Goal: Transaction & Acquisition: Book appointment/travel/reservation

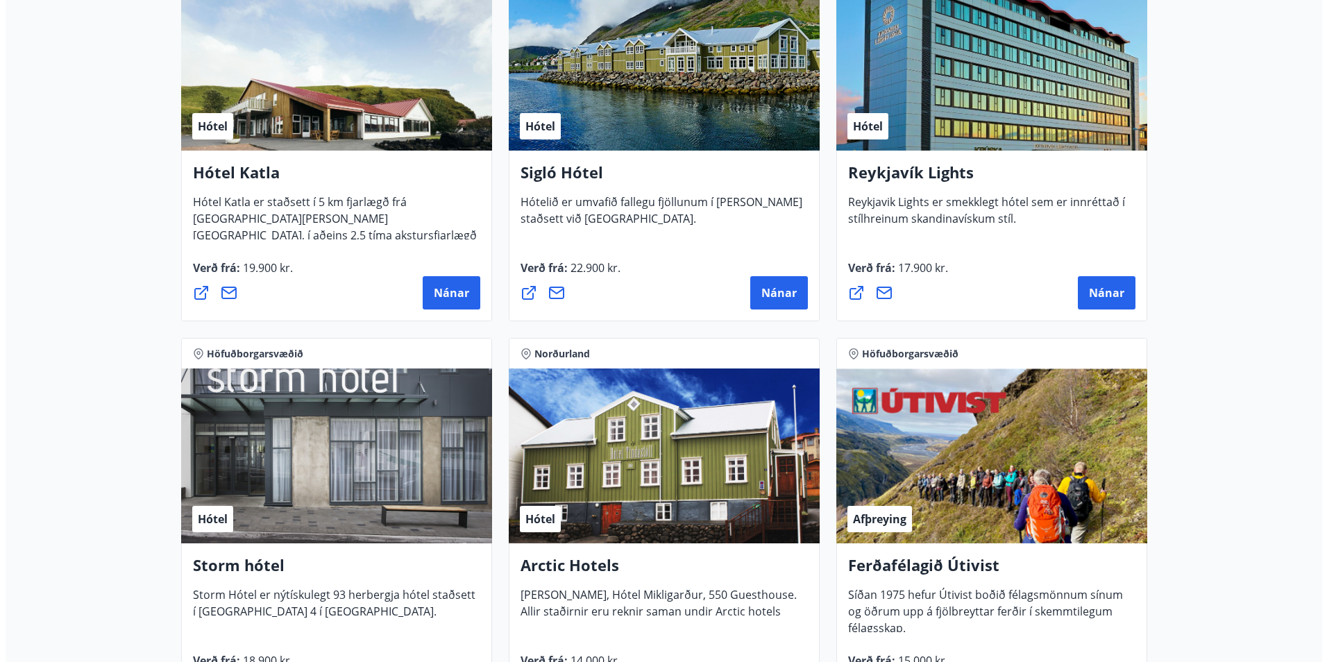
scroll to position [1111, 0]
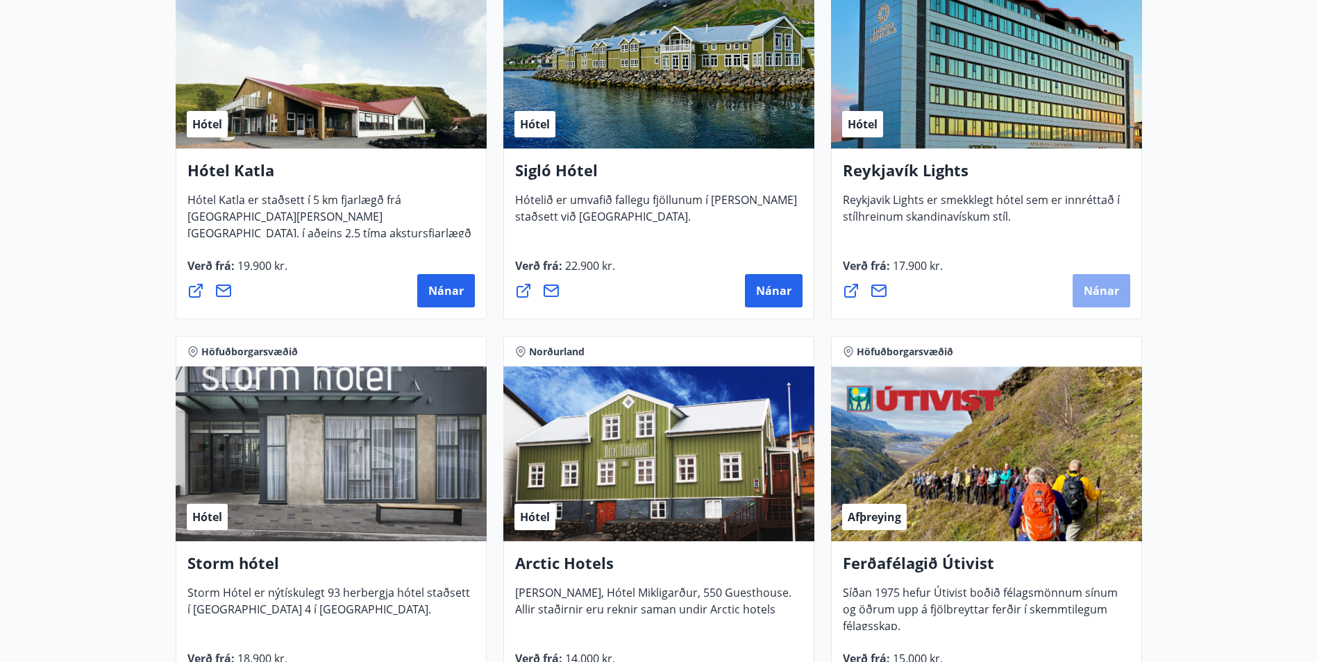
click at [1100, 291] on span "Nánar" at bounding box center [1101, 290] width 35 height 15
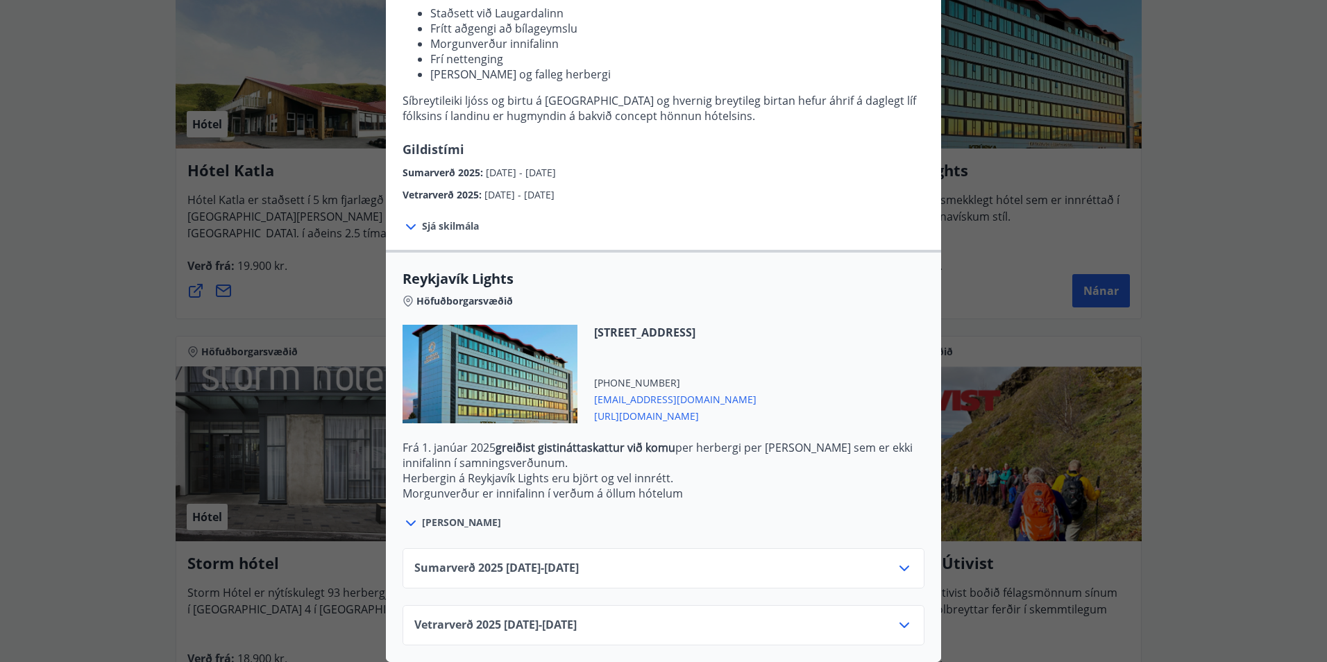
scroll to position [213, 0]
click at [403, 515] on icon at bounding box center [411, 523] width 17 height 17
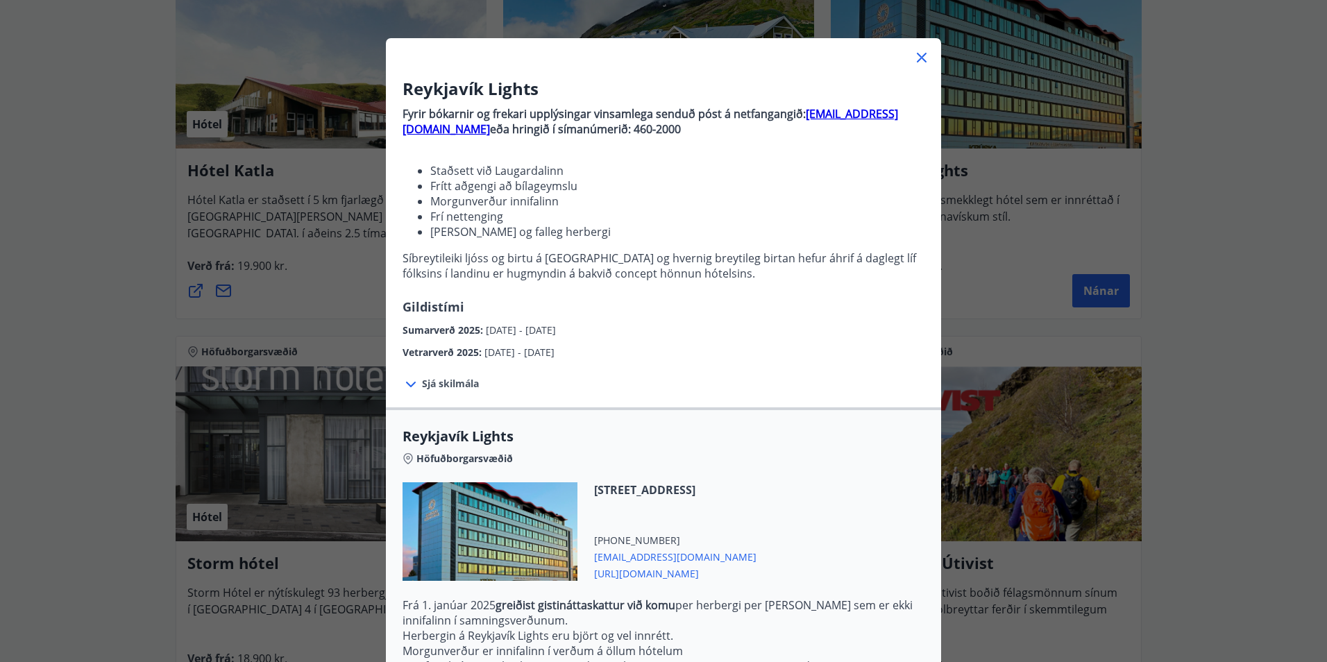
scroll to position [69, 0]
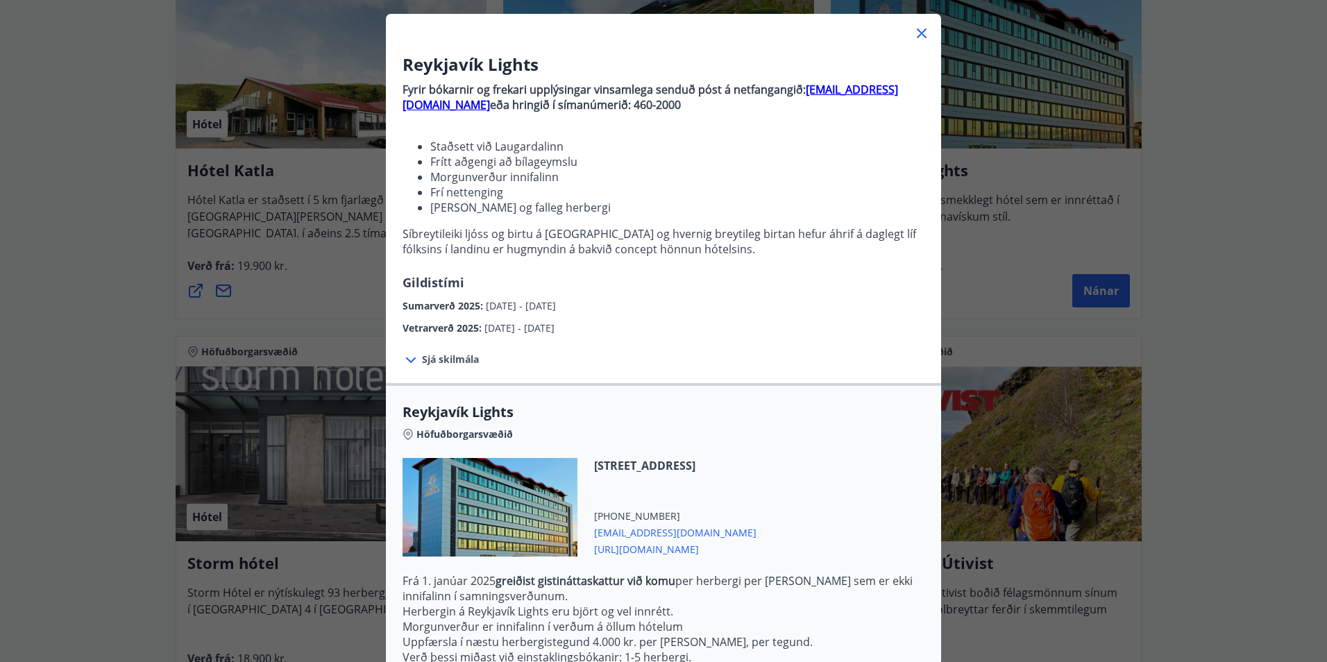
click at [443, 363] on span "Sjá skilmála" at bounding box center [450, 360] width 57 height 14
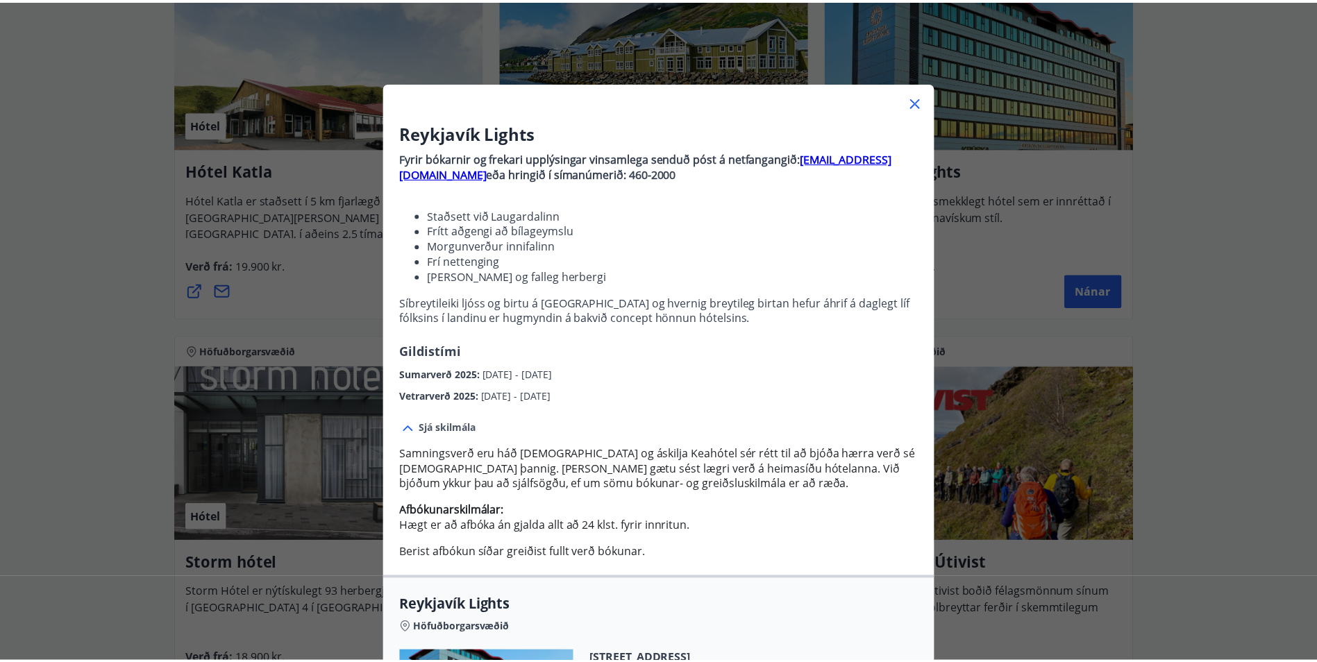
scroll to position [0, 0]
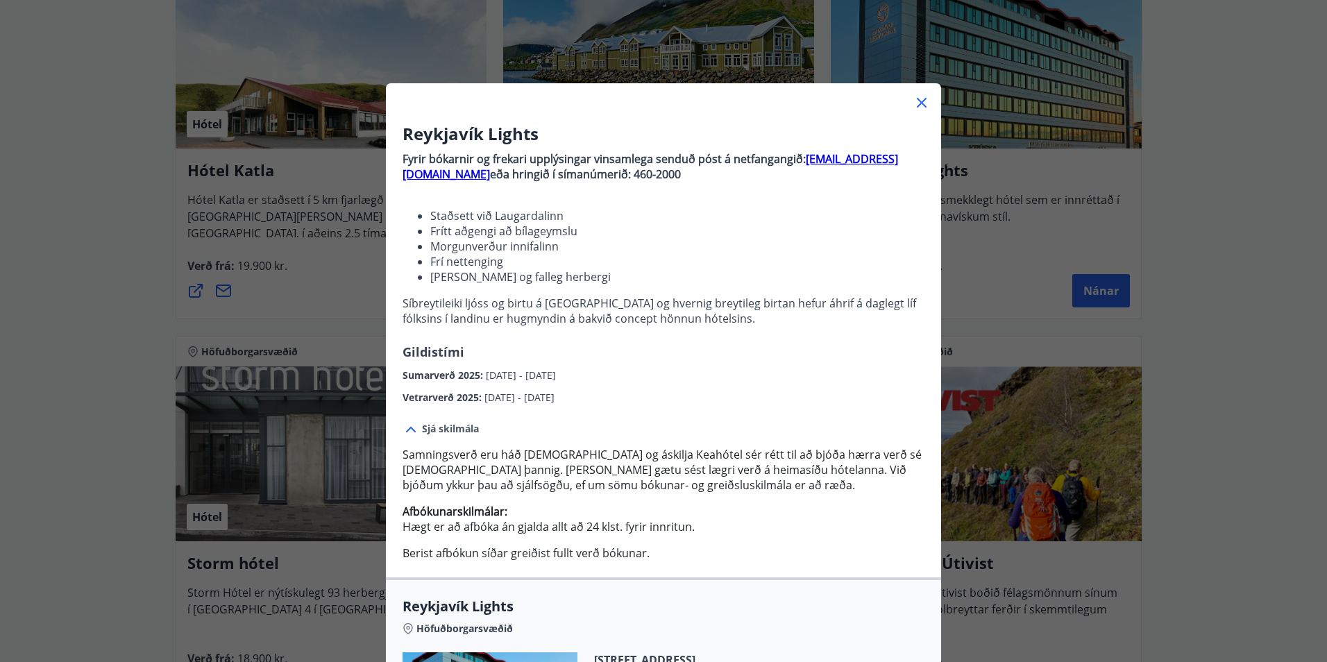
click at [914, 101] on icon at bounding box center [922, 102] width 17 height 17
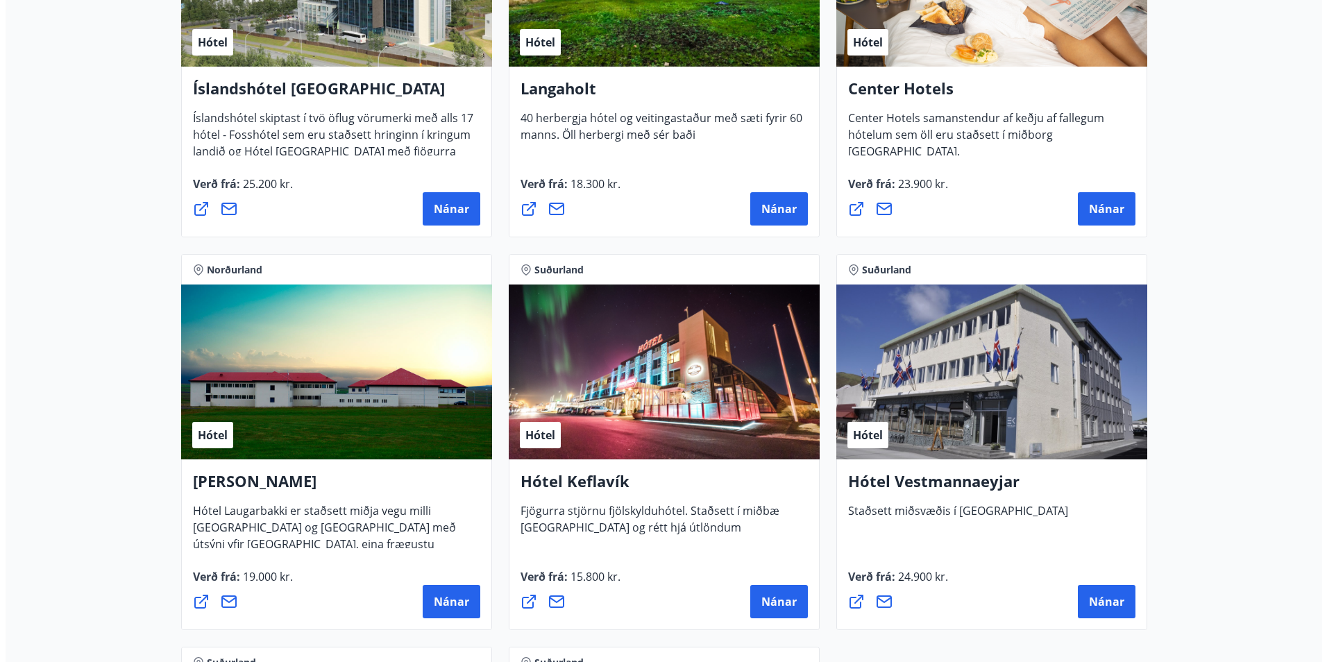
scroll to position [3194, 0]
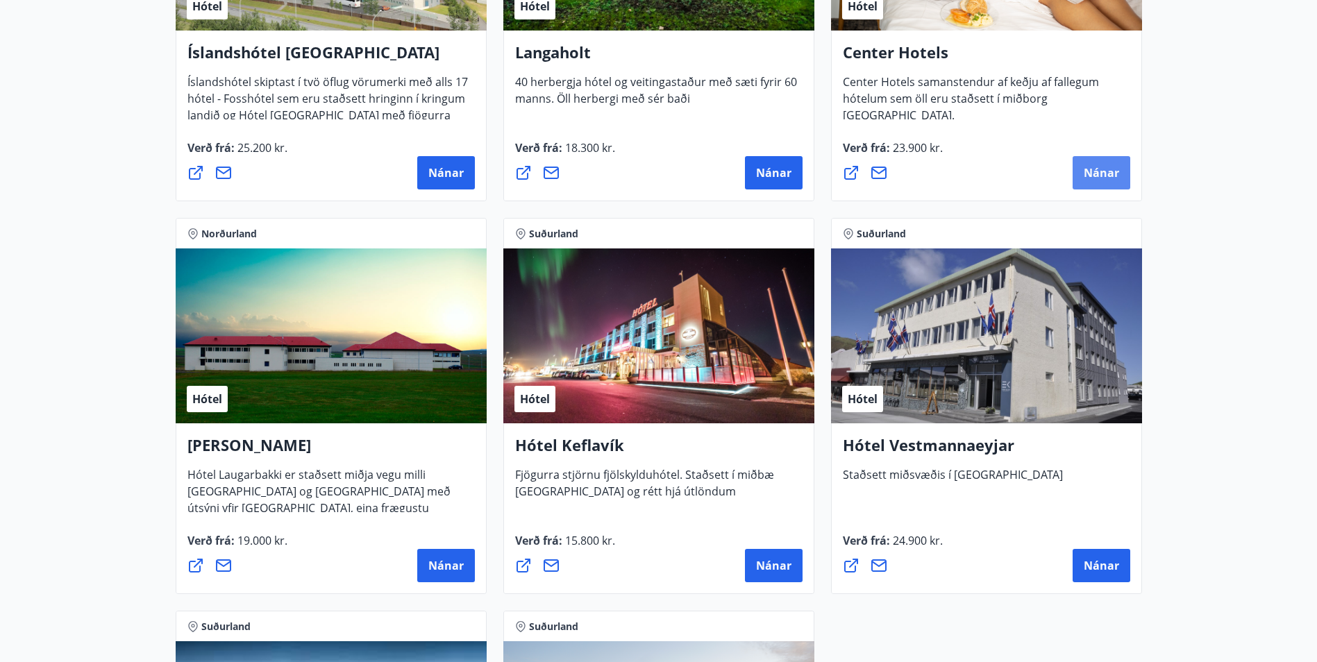
click at [1102, 172] on span "Nánar" at bounding box center [1101, 172] width 35 height 15
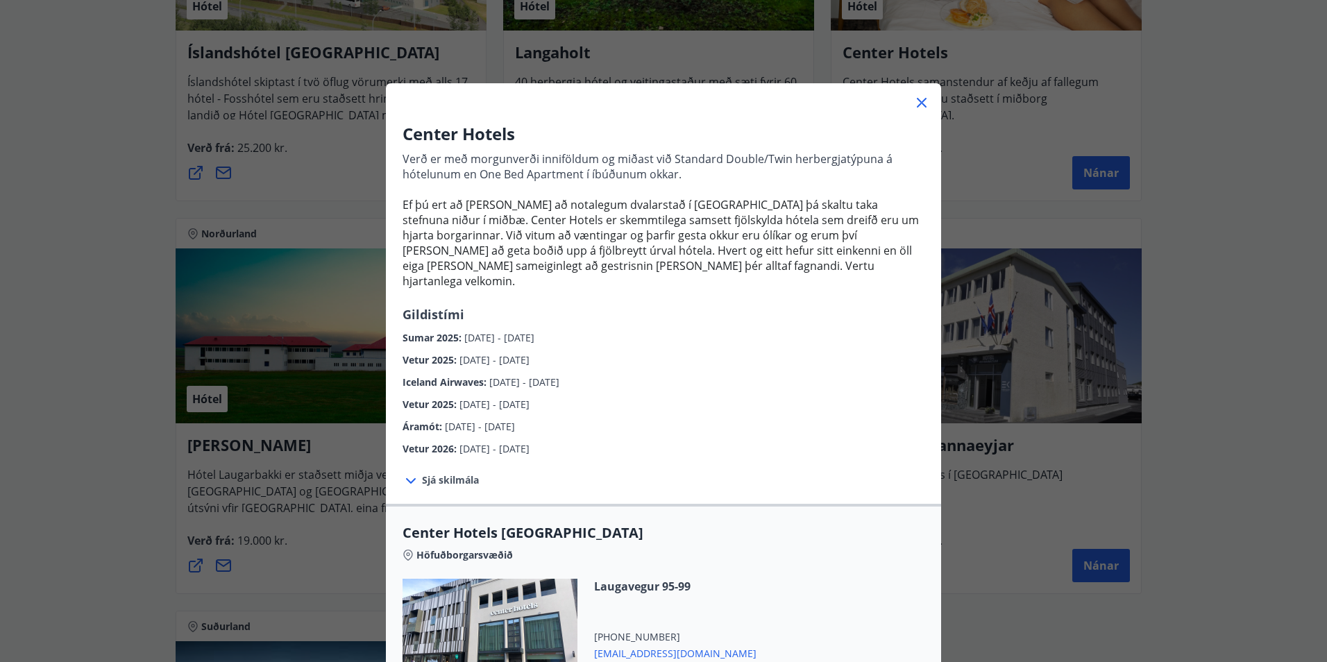
click at [429, 473] on span "Sjá skilmála" at bounding box center [450, 480] width 57 height 14
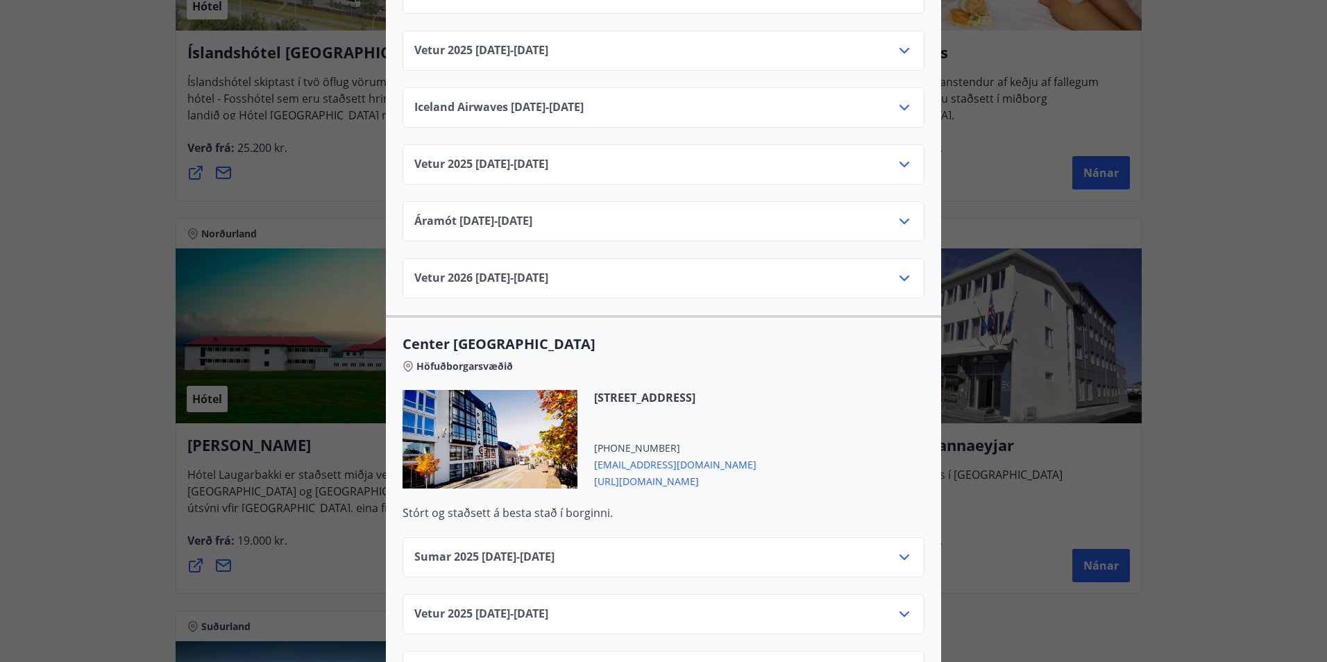
scroll to position [486, 0]
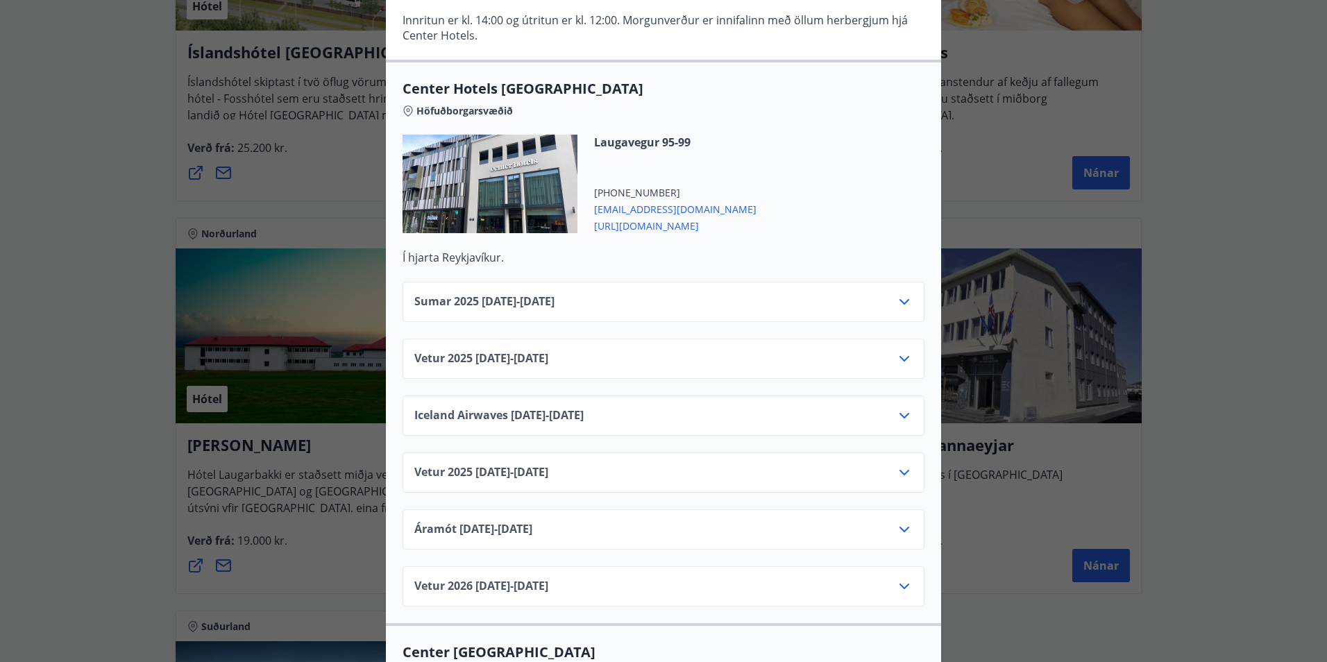
click at [902, 299] on icon at bounding box center [905, 302] width 10 height 6
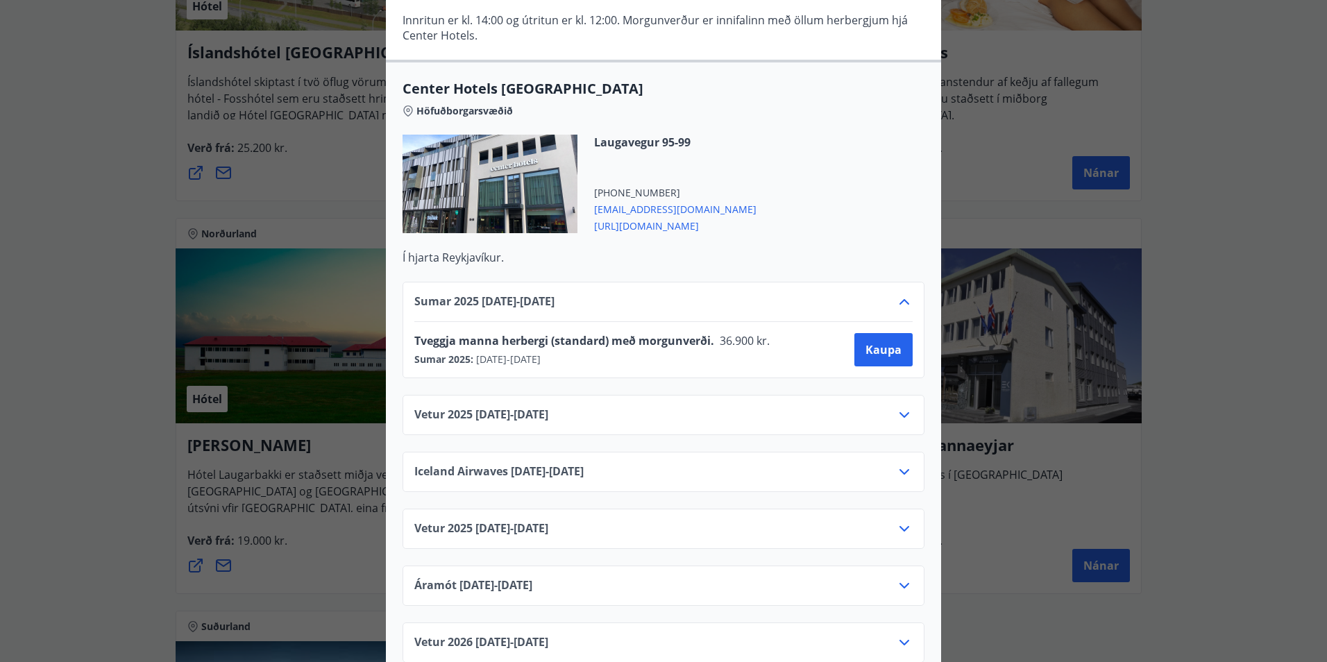
click at [902, 299] on icon at bounding box center [905, 302] width 10 height 6
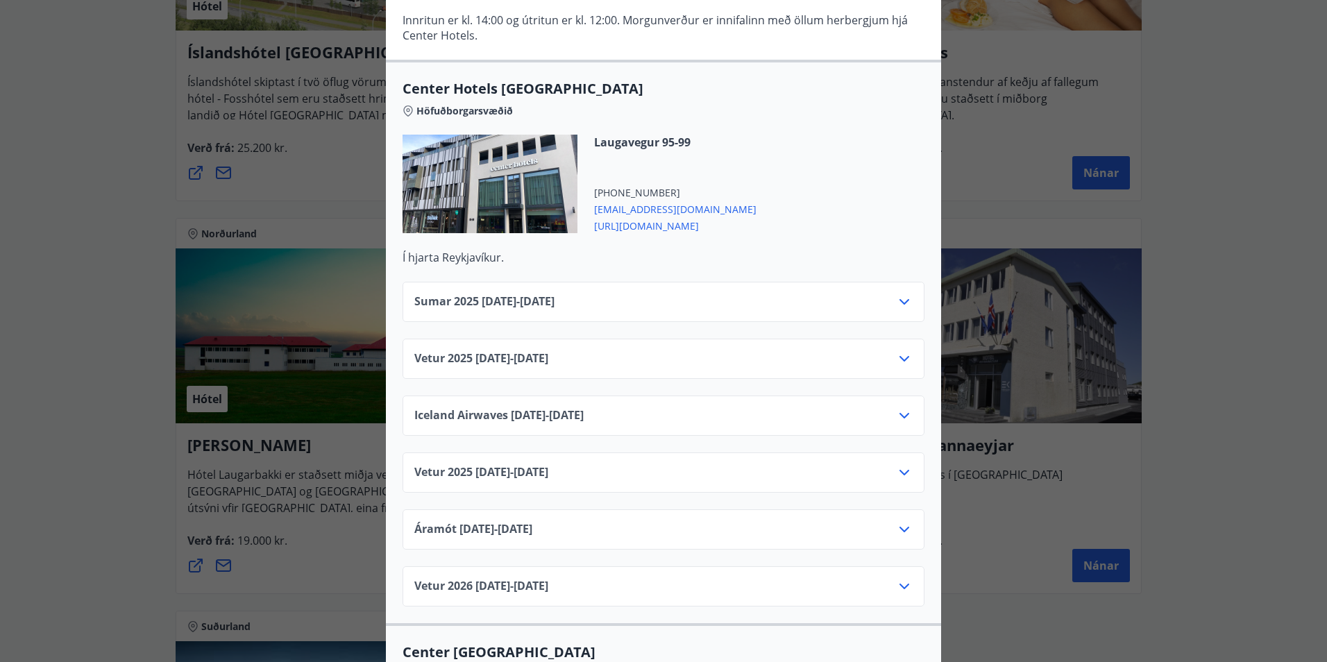
click at [889, 351] on div "Vetur [PHONE_NUMBER][DATE] - [DATE]" at bounding box center [663, 365] width 498 height 28
click at [896, 351] on icon at bounding box center [904, 359] width 17 height 17
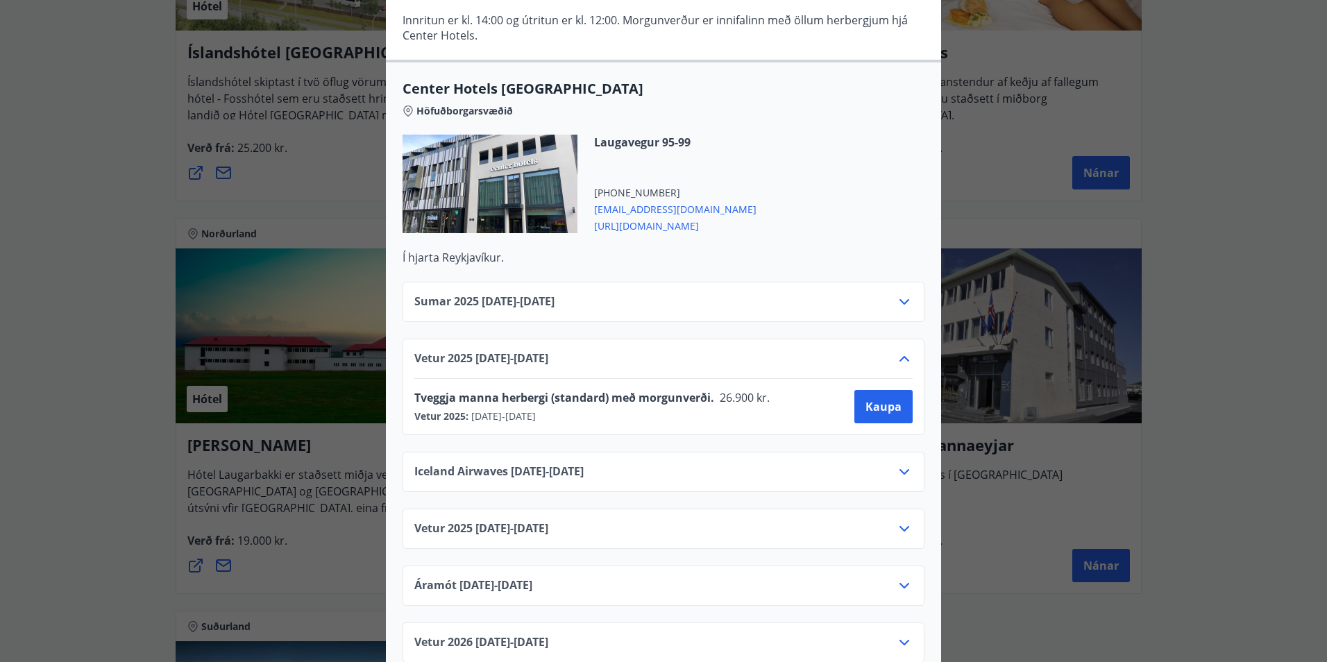
click at [896, 351] on icon at bounding box center [904, 359] width 17 height 17
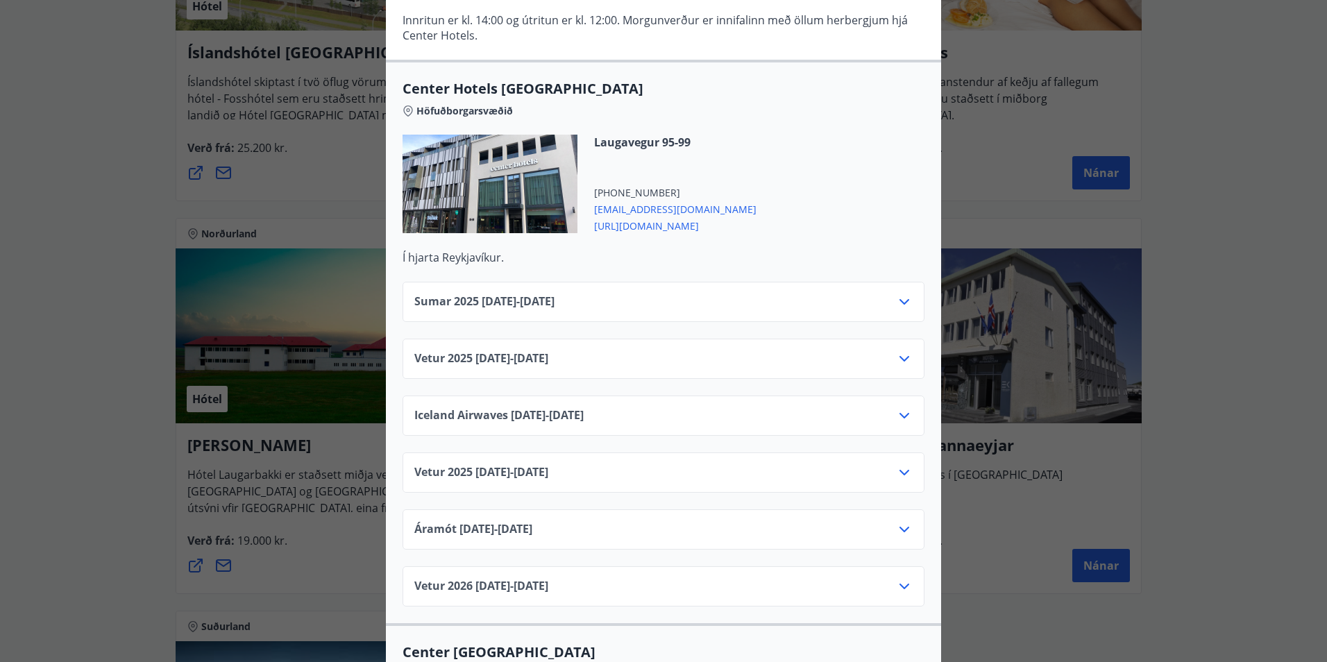
click at [894, 396] on div "Iceland Airwaves [DATE] - [DATE]" at bounding box center [664, 416] width 522 height 40
click at [901, 408] on icon at bounding box center [904, 416] width 17 height 17
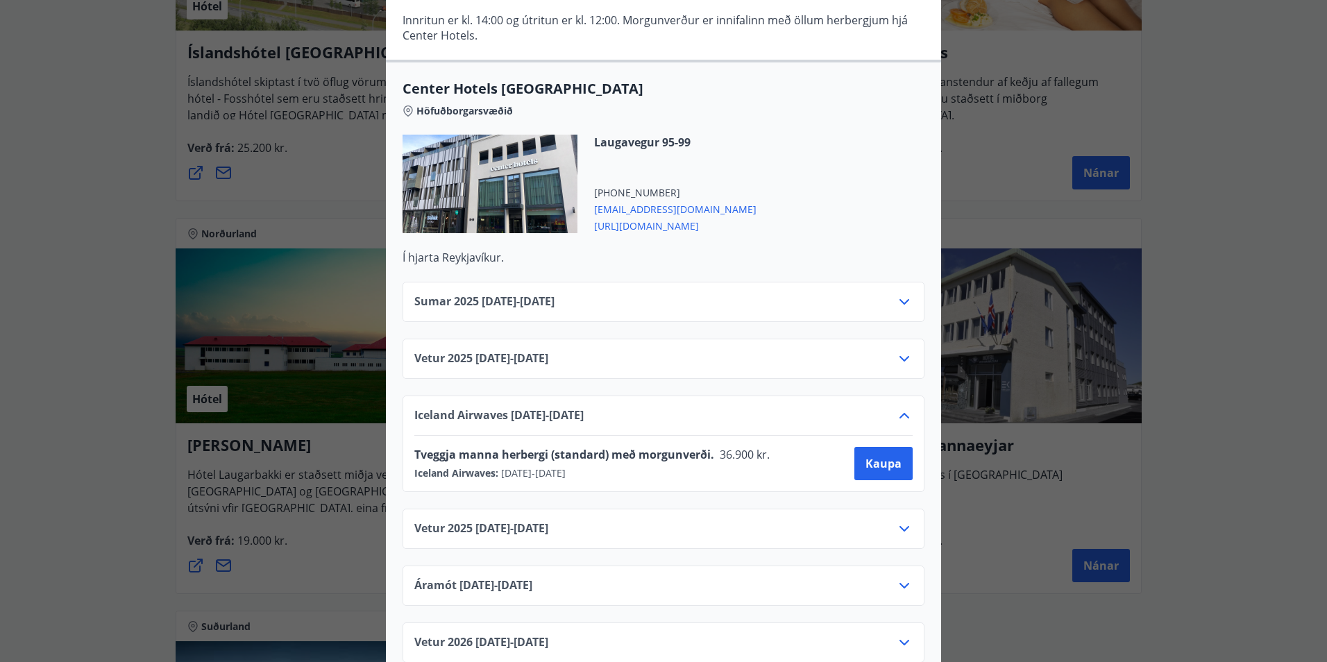
click at [901, 408] on icon at bounding box center [904, 416] width 17 height 17
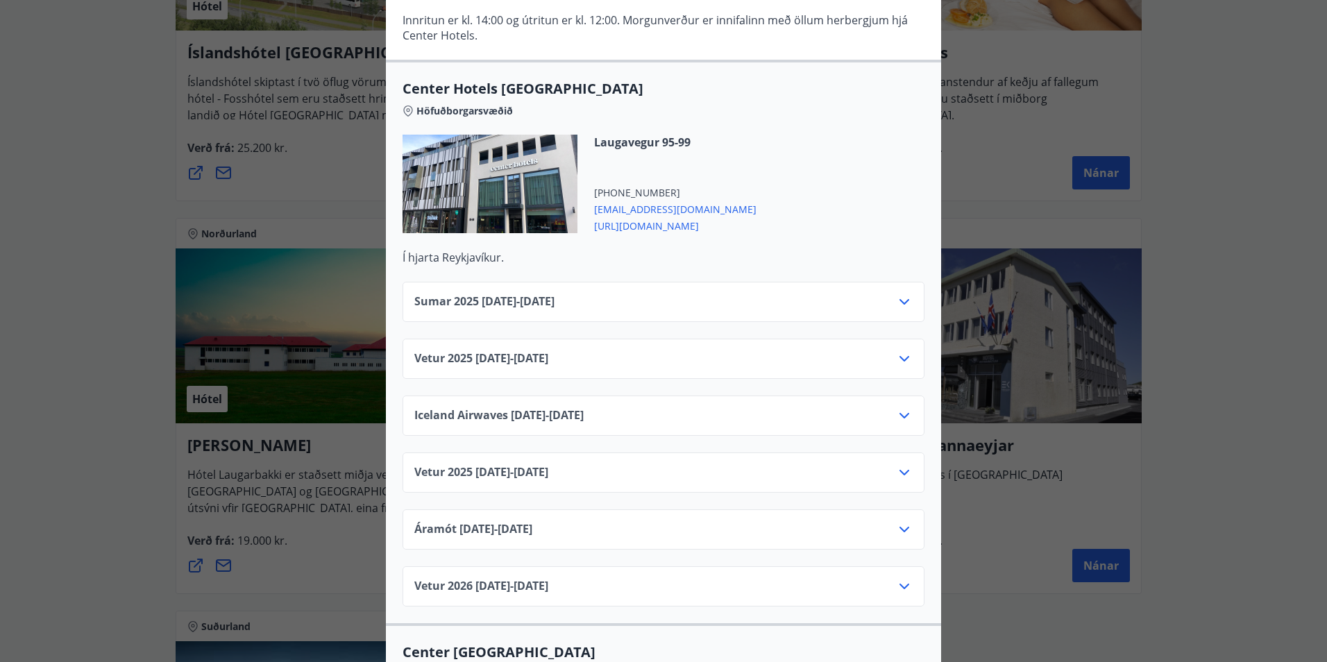
click at [894, 453] on div "Vetur [PHONE_NUMBER][DATE] - [DATE]" at bounding box center [664, 473] width 522 height 40
click at [887, 464] on div "Vetur [PHONE_NUMBER][DATE] - [DATE]" at bounding box center [663, 478] width 498 height 28
click at [902, 464] on icon at bounding box center [904, 472] width 17 height 17
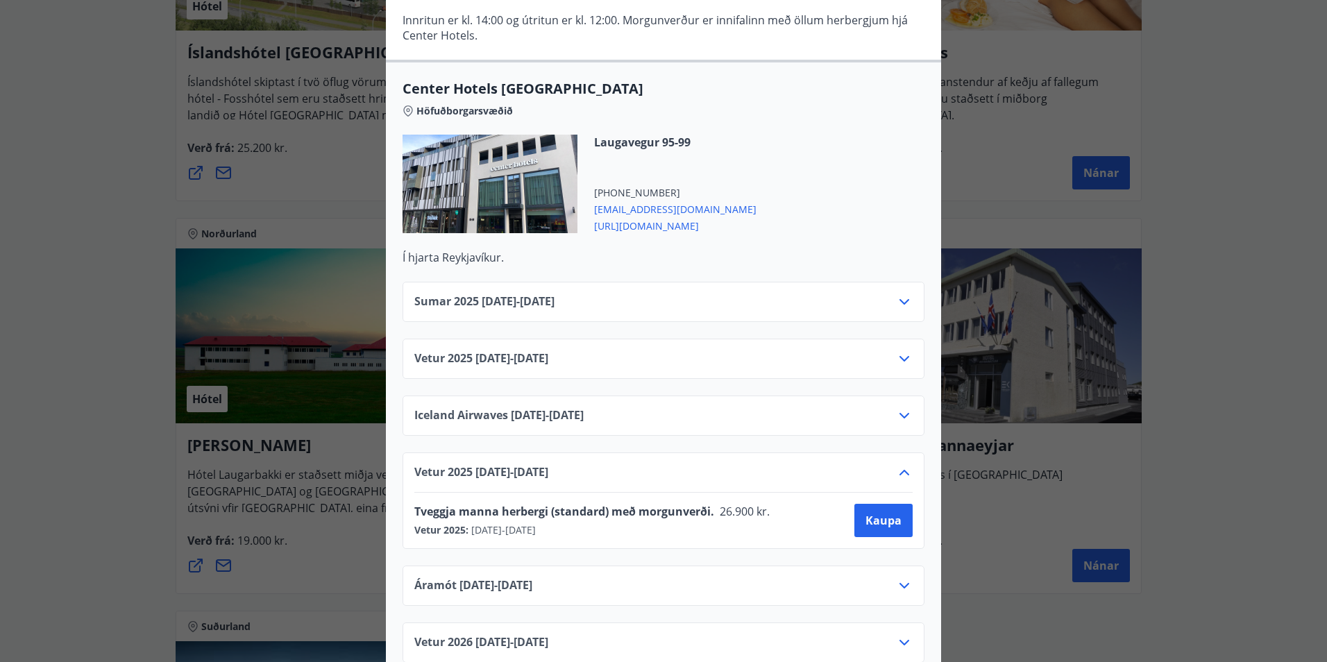
click at [902, 464] on icon at bounding box center [904, 472] width 17 height 17
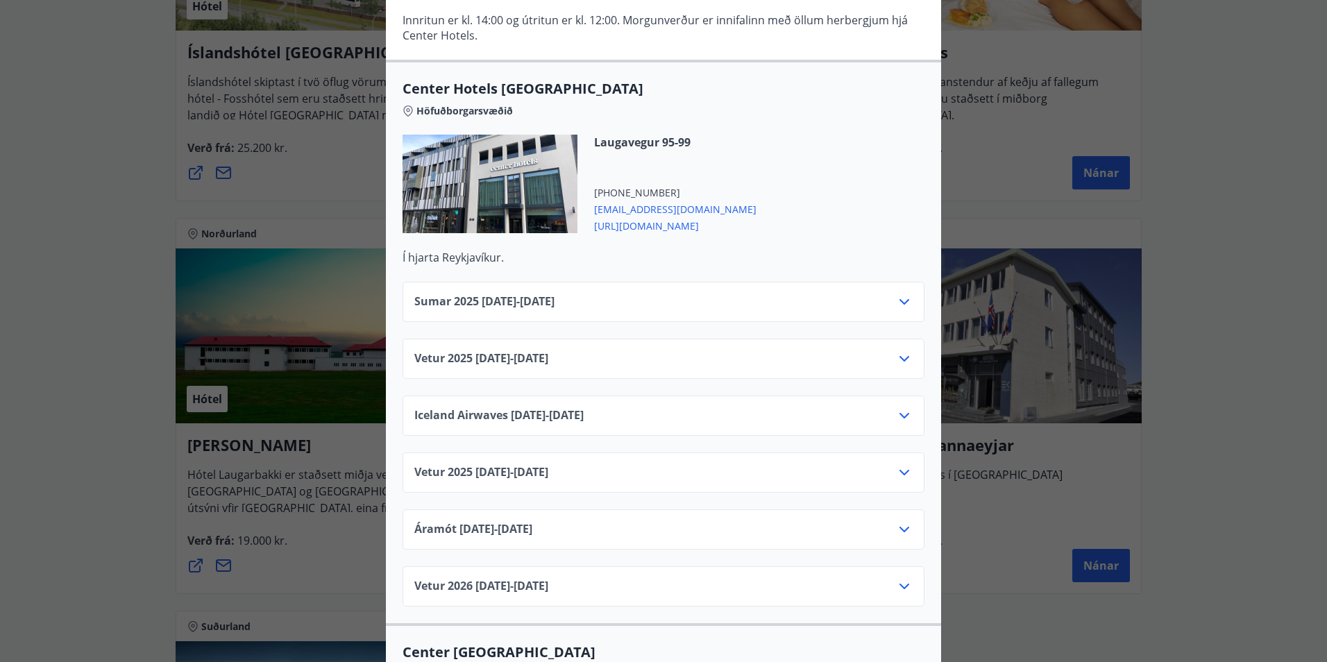
click at [900, 527] on icon at bounding box center [905, 530] width 10 height 6
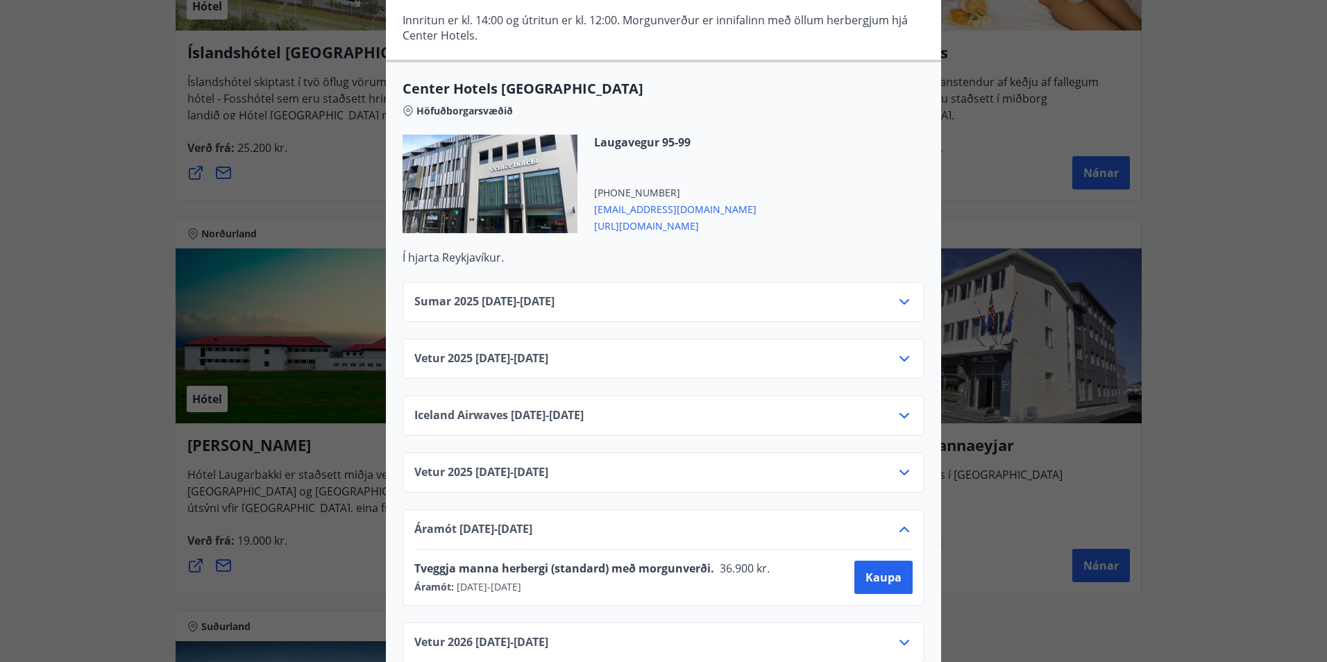
click at [897, 521] on icon at bounding box center [904, 529] width 17 height 17
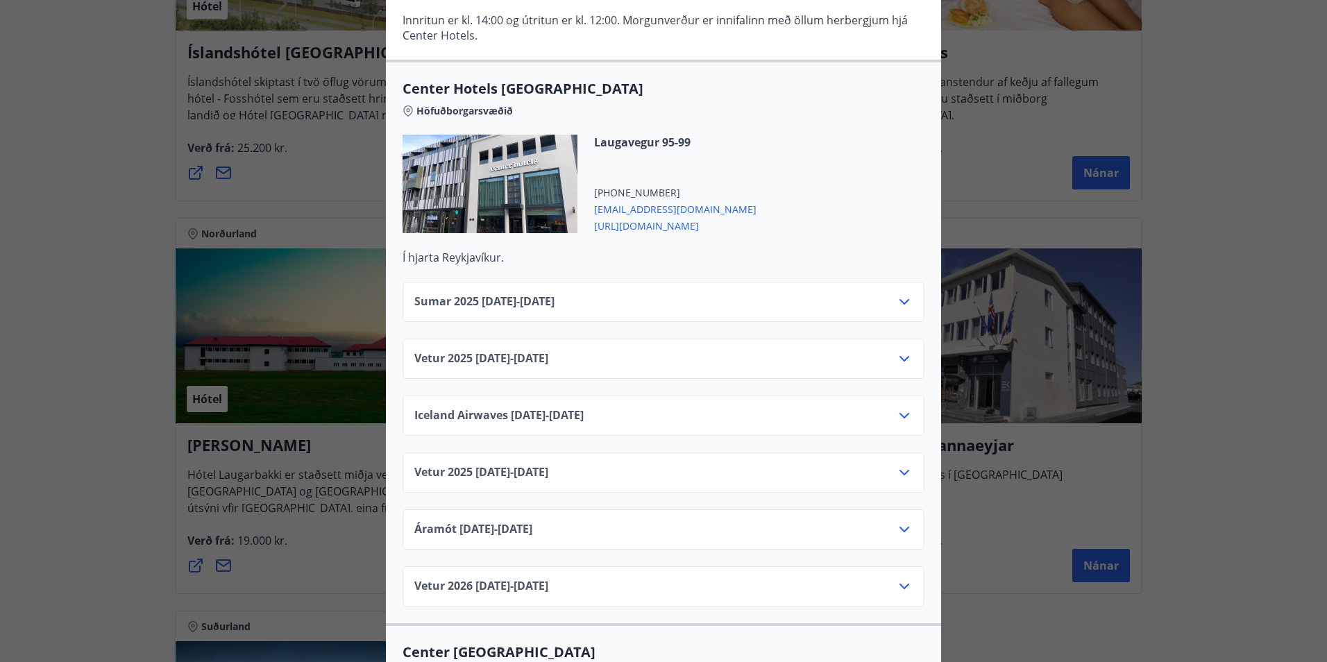
click at [899, 578] on icon at bounding box center [904, 586] width 17 height 17
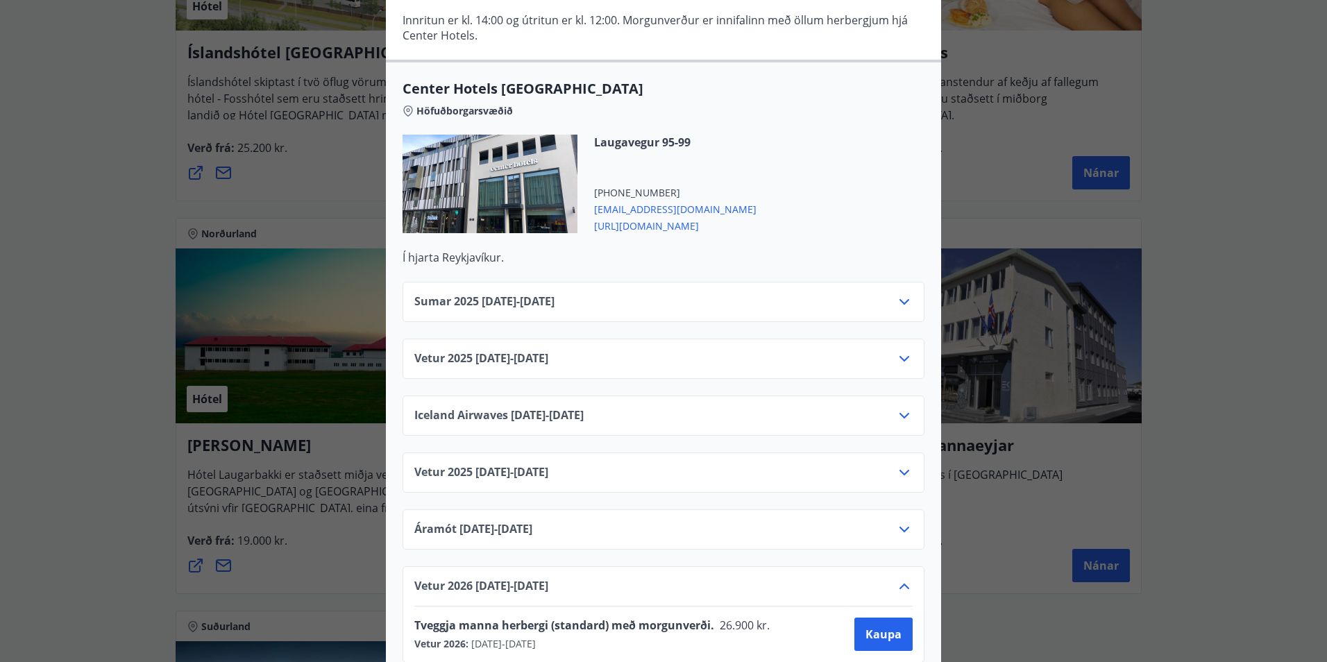
click at [899, 578] on icon at bounding box center [904, 586] width 17 height 17
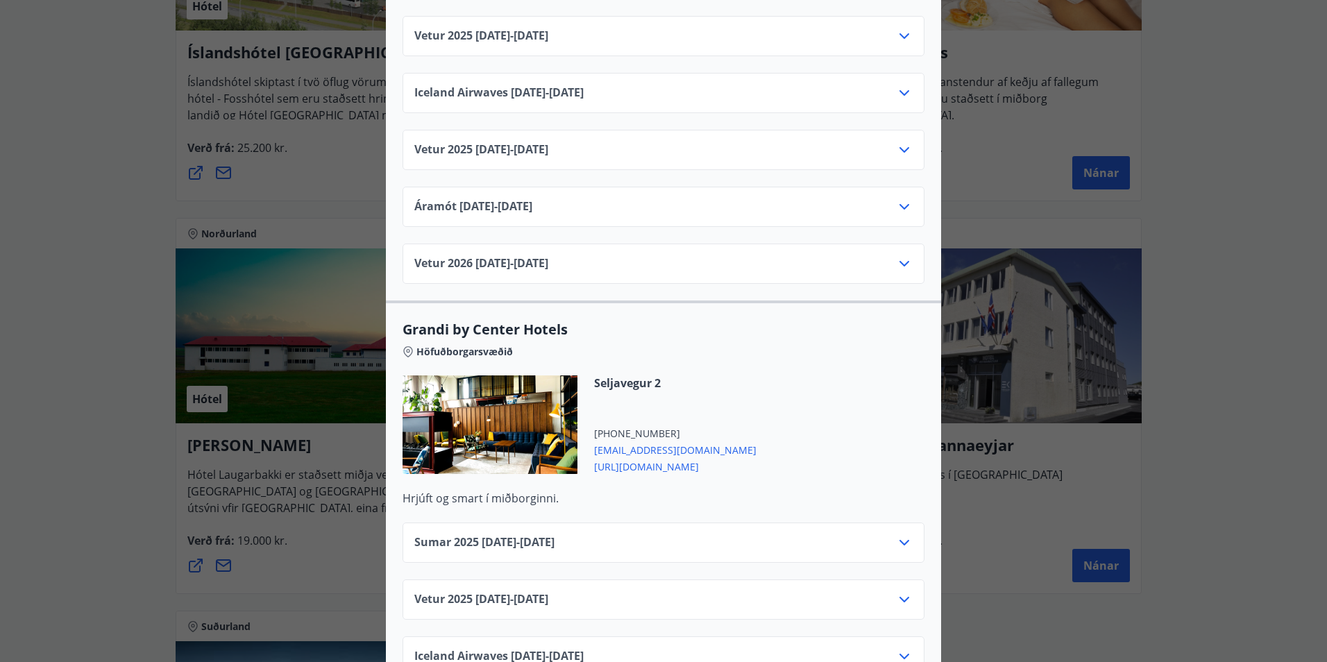
scroll to position [1666, 0]
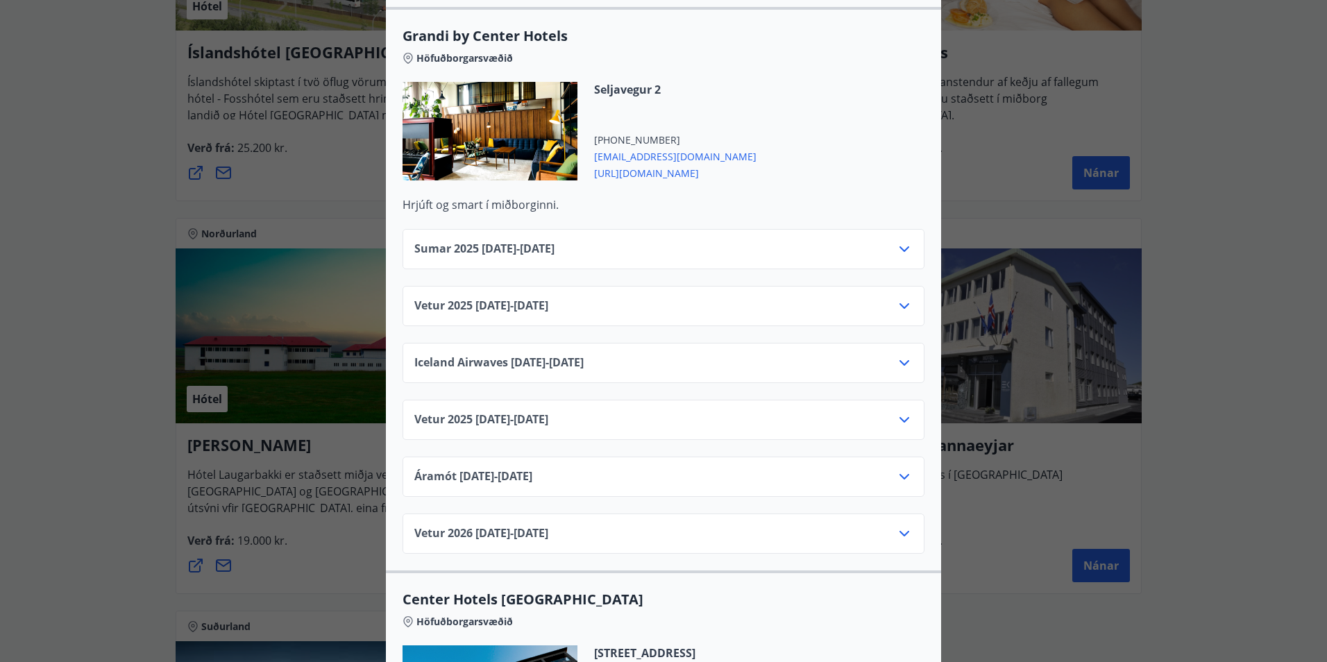
click at [1234, 374] on div "Center Hotels Verð er með morgunverði inniföldum og miðast við Standard Double/…" at bounding box center [663, 331] width 1327 height 662
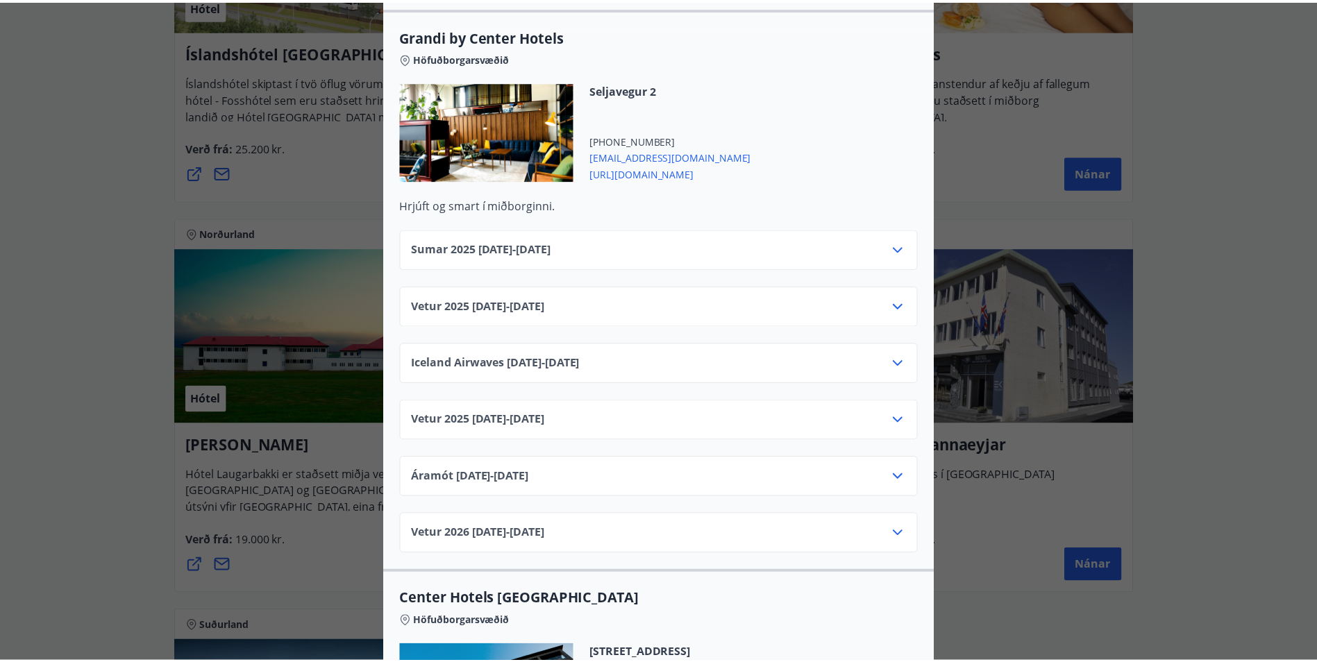
scroll to position [0, 0]
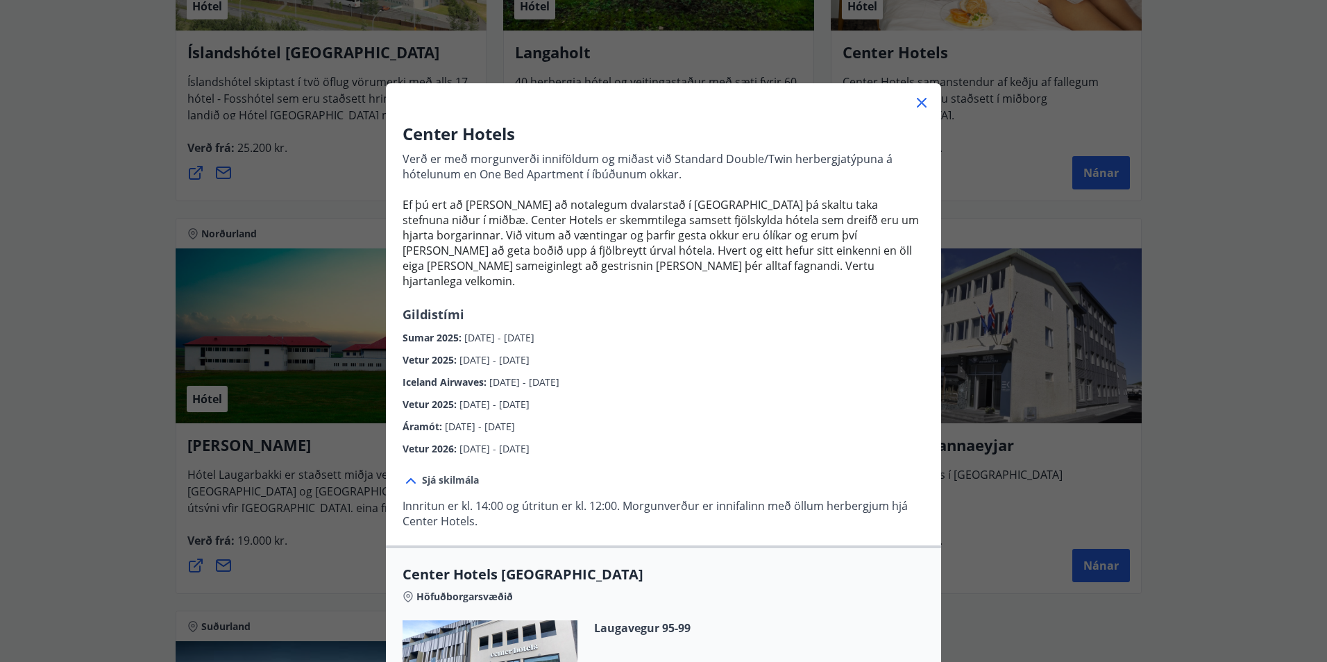
click at [914, 102] on icon at bounding box center [922, 102] width 17 height 17
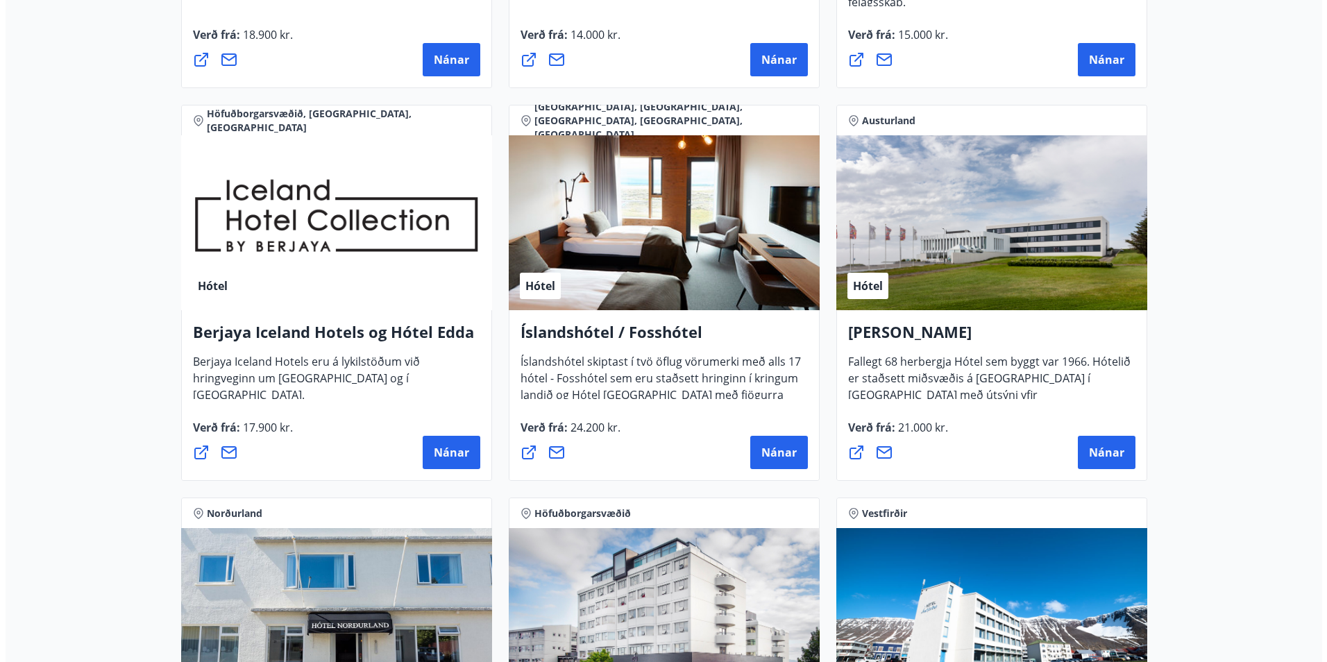
scroll to position [1736, 0]
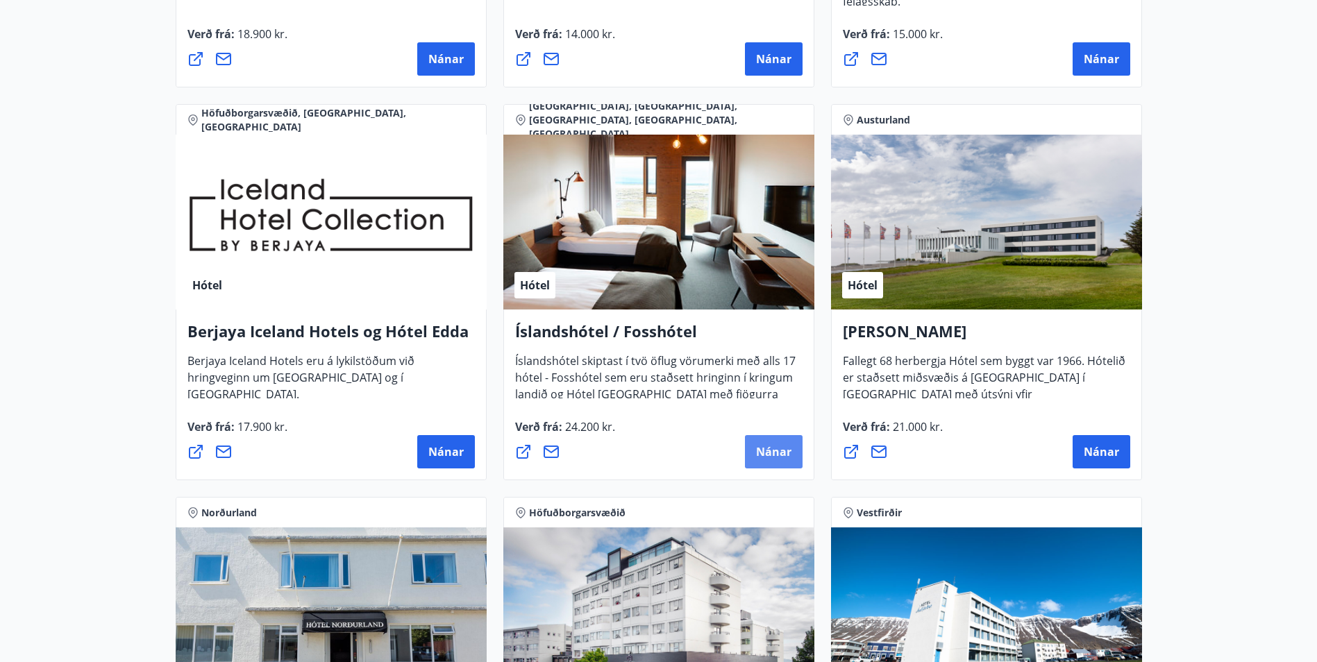
click at [769, 457] on span "Nánar" at bounding box center [773, 451] width 35 height 15
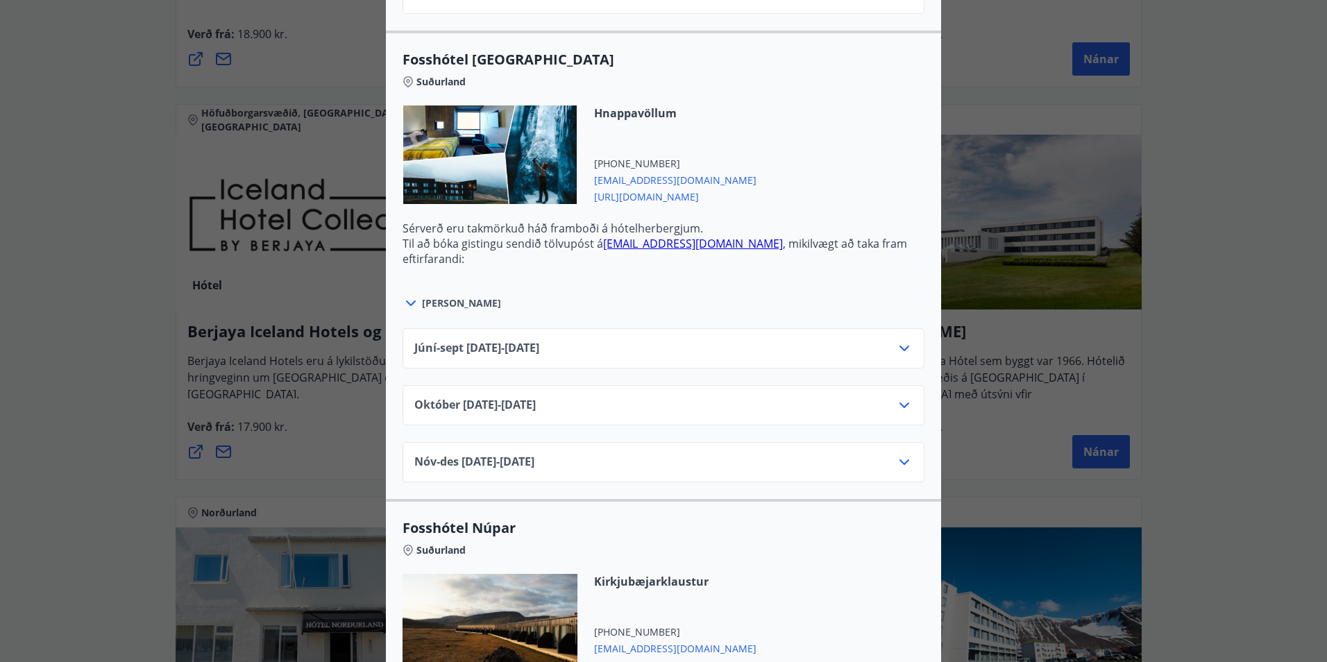
scroll to position [3952, 0]
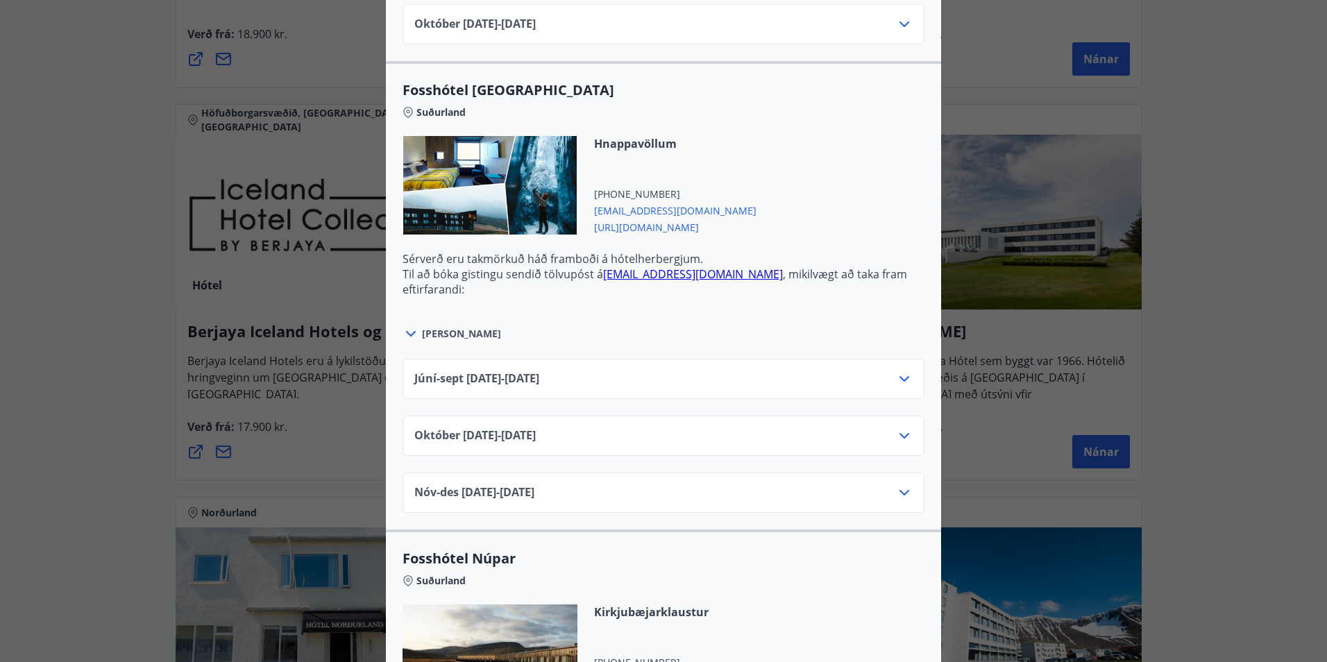
click at [1150, 171] on div "Íslandshótel / Fosshótel Ekki er hægt að nýta Ferðaávísun fyrir bókanir sem eru…" at bounding box center [663, 331] width 1327 height 662
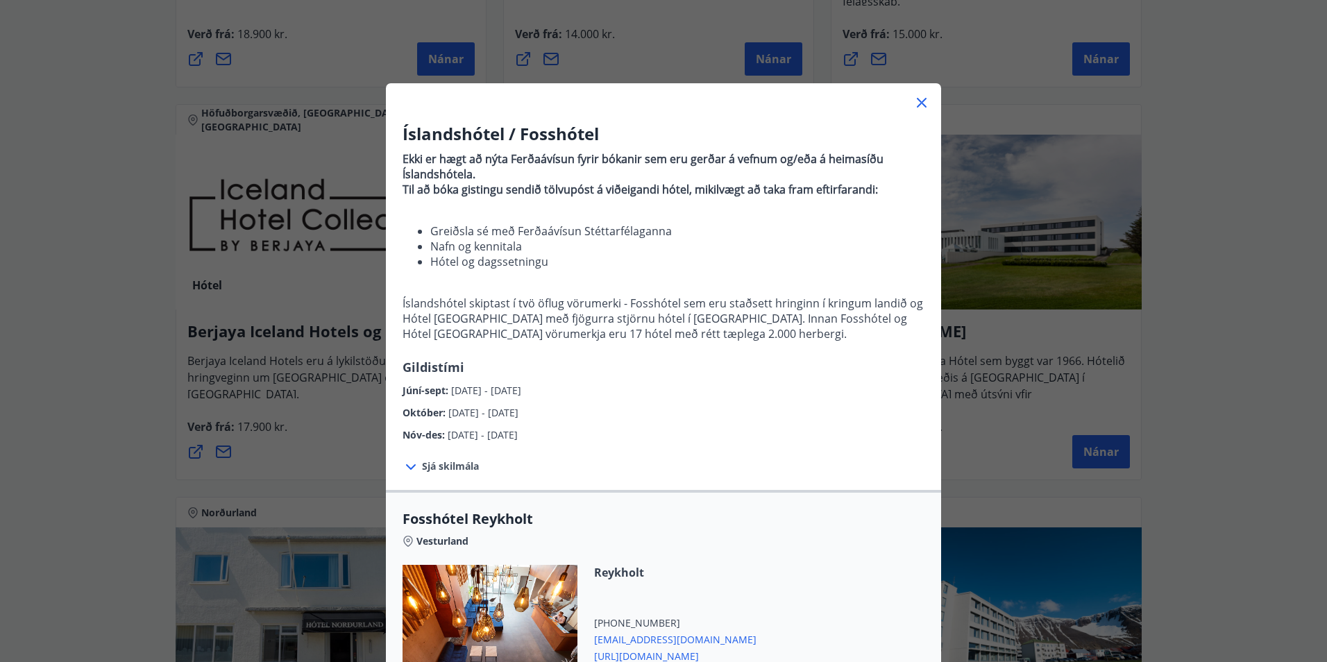
click at [927, 101] on div at bounding box center [663, 97] width 555 height 28
click at [917, 101] on icon at bounding box center [922, 102] width 17 height 17
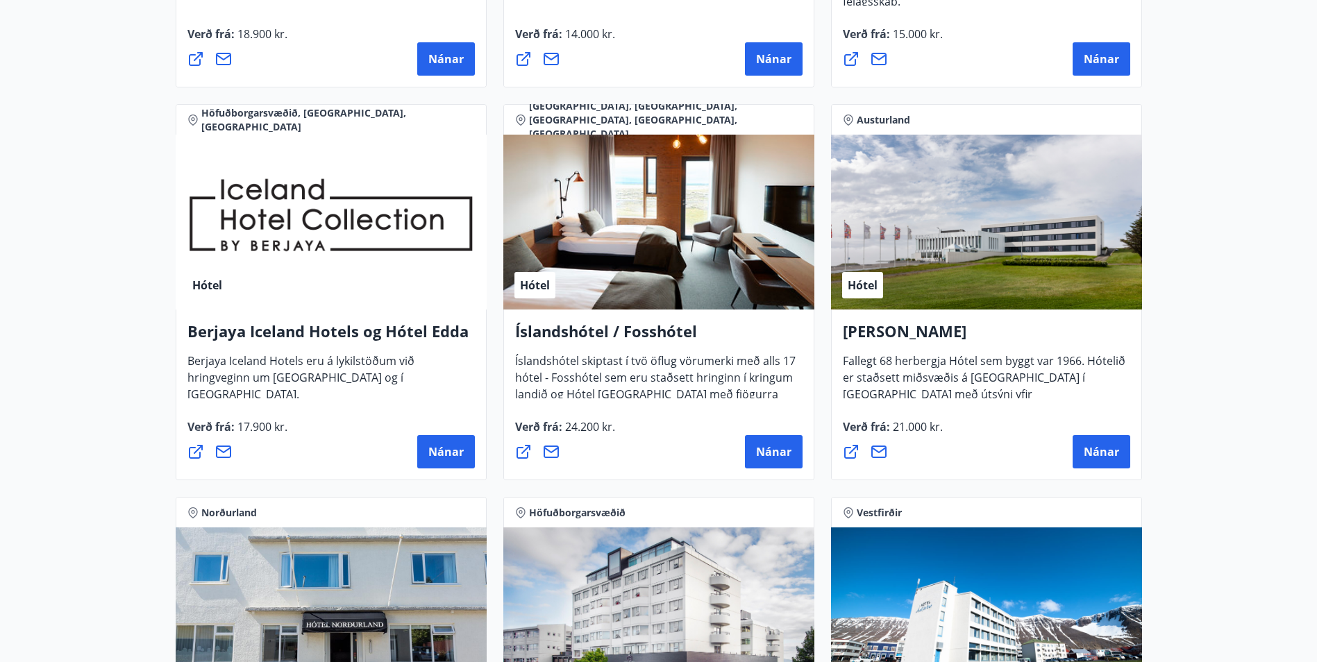
click at [426, 258] on div "Hótel" at bounding box center [331, 222] width 311 height 175
click at [451, 457] on span "Nánar" at bounding box center [445, 451] width 35 height 15
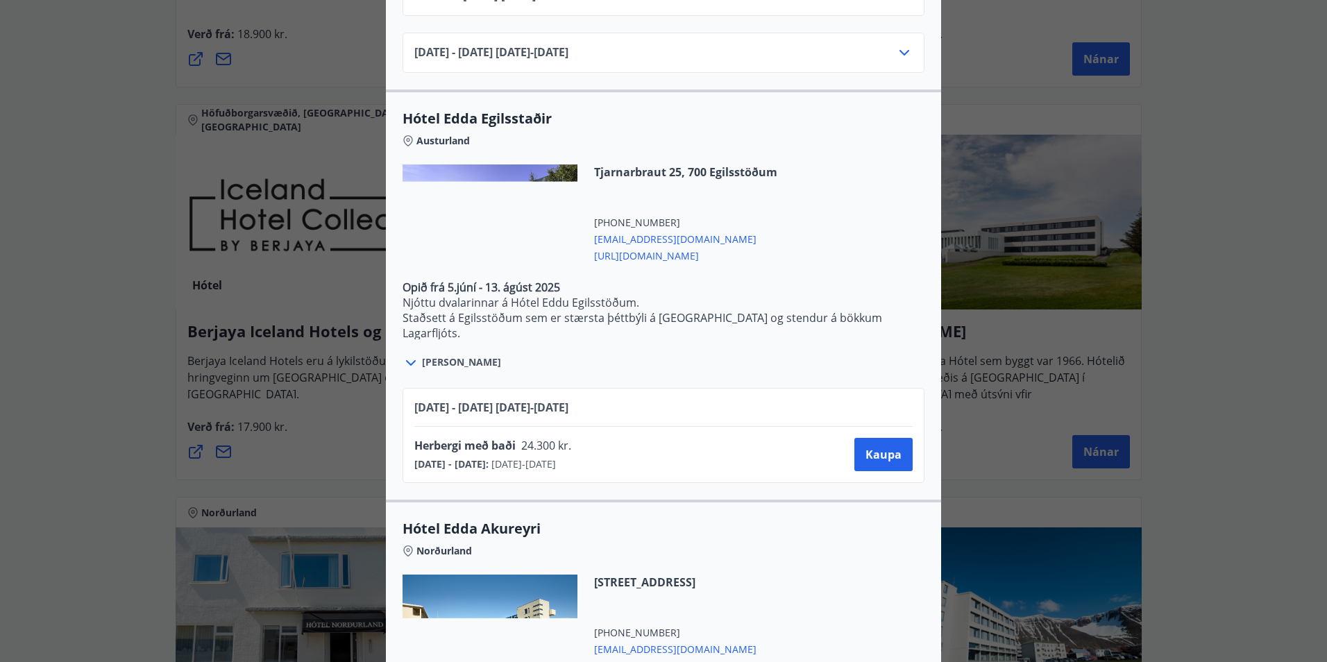
scroll to position [2868, 0]
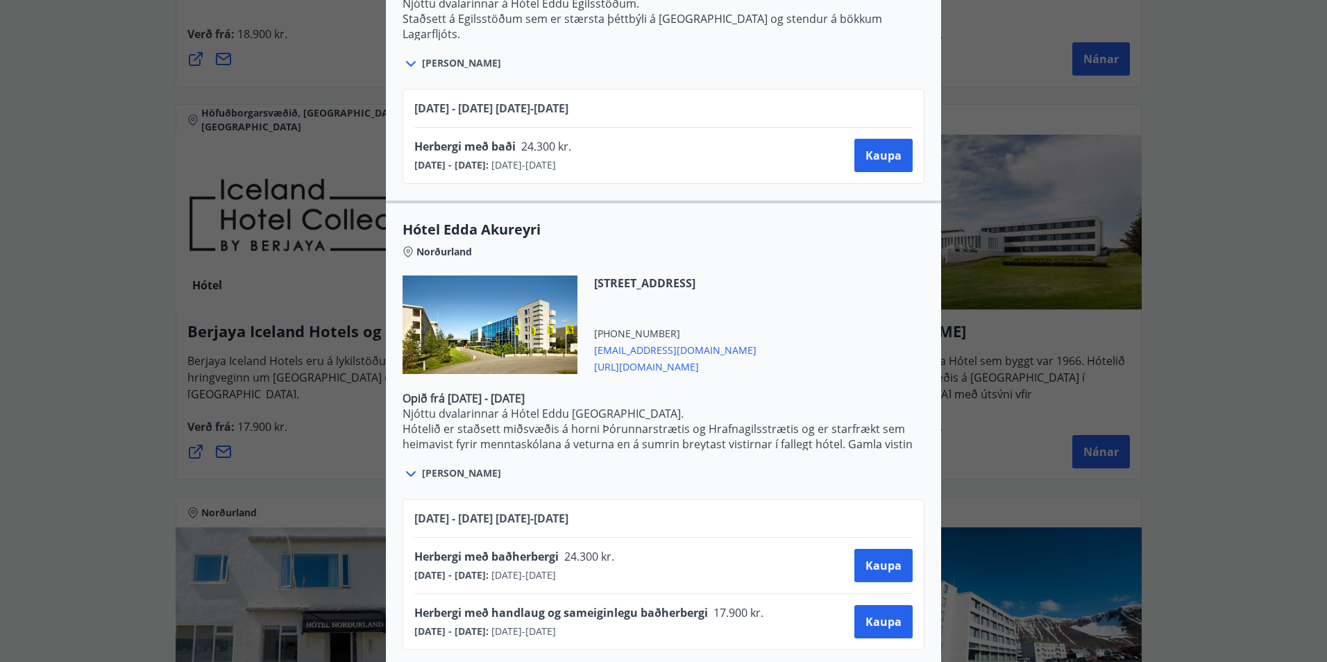
click at [1214, 318] on div "Berjaya Iceland Hotels og Hótel Edda Berjaya Iceland Hotels og Hótel Edda eru h…" at bounding box center [663, 331] width 1327 height 662
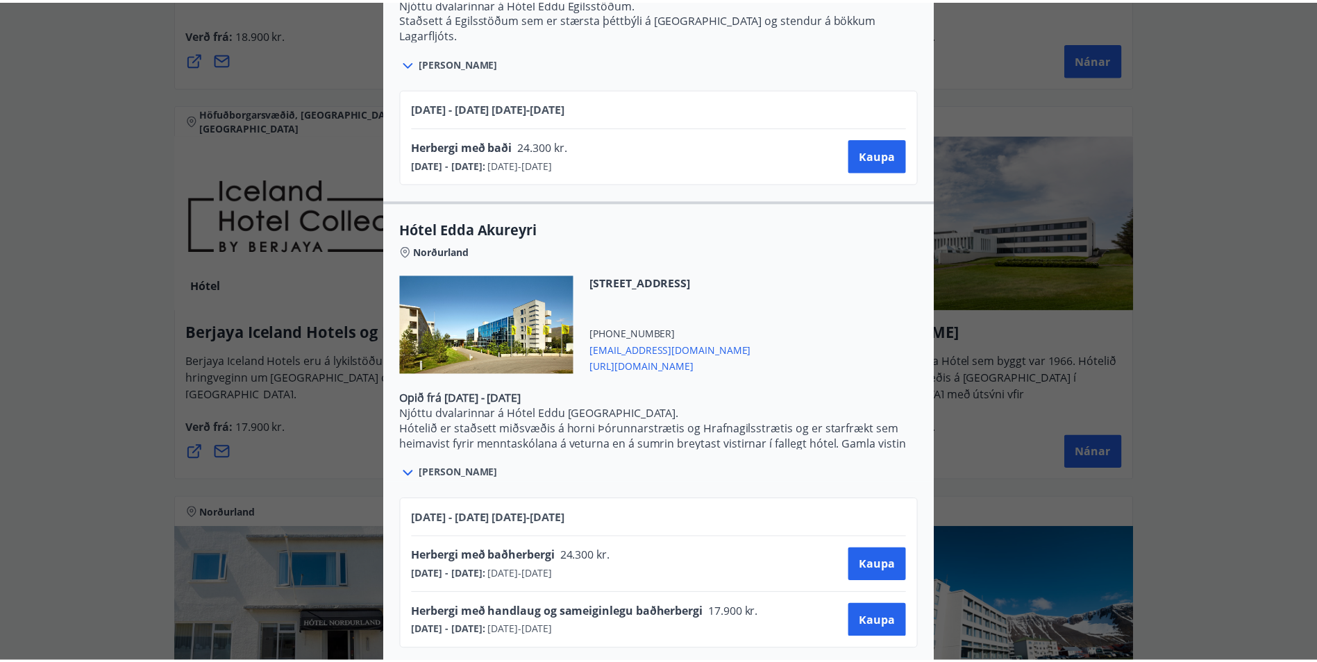
scroll to position [0, 0]
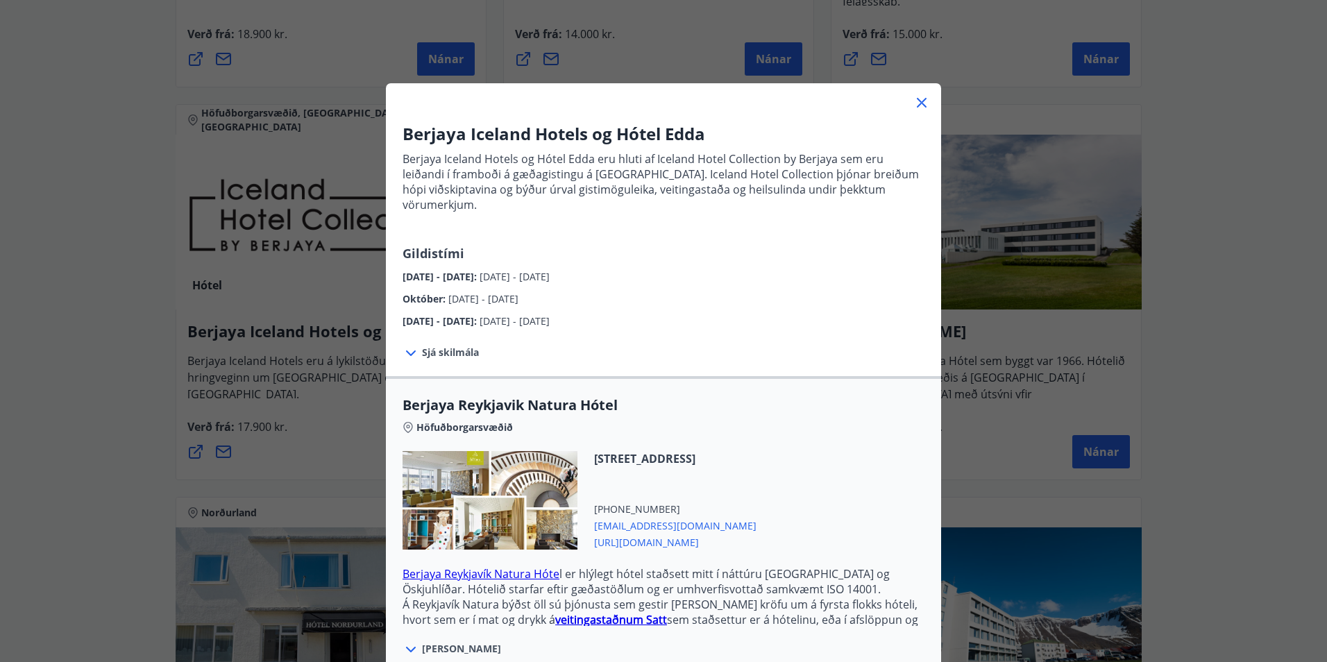
click at [914, 103] on icon at bounding box center [922, 102] width 17 height 17
